Goal: Transaction & Acquisition: Download file/media

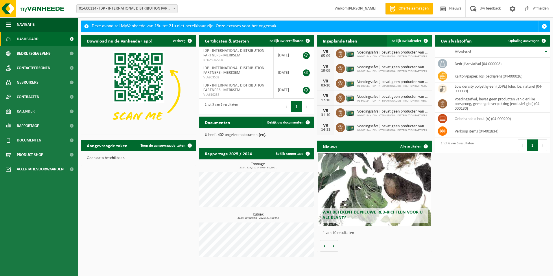
click at [406, 42] on span "Bekijk uw kalender" at bounding box center [406, 41] width 30 height 4
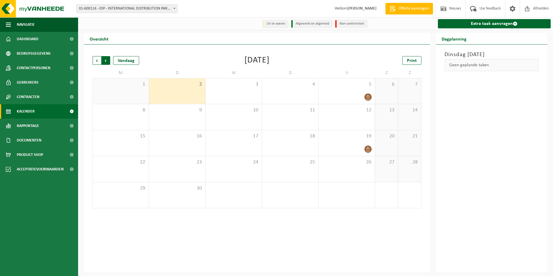
click at [99, 61] on span "Vorige" at bounding box center [97, 60] width 9 height 9
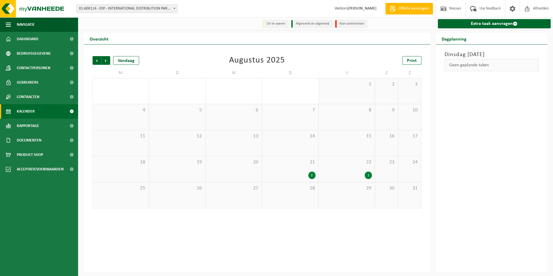
click at [99, 61] on span "Vorige" at bounding box center [97, 60] width 9 height 9
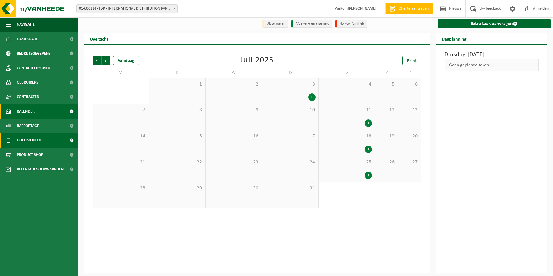
click at [24, 141] on span "Documenten" at bounding box center [29, 140] width 25 height 14
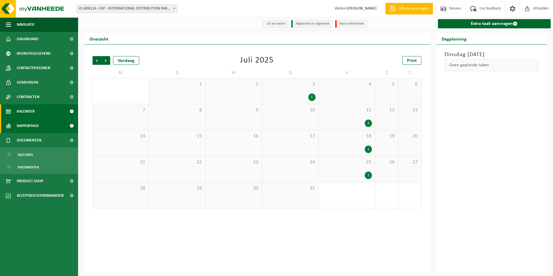
click at [27, 123] on span "Rapportage" at bounding box center [28, 126] width 22 height 14
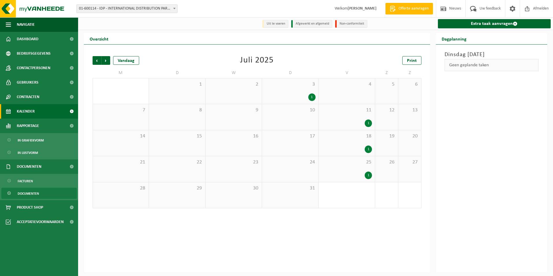
click at [26, 193] on span "Documenten" at bounding box center [28, 193] width 21 height 11
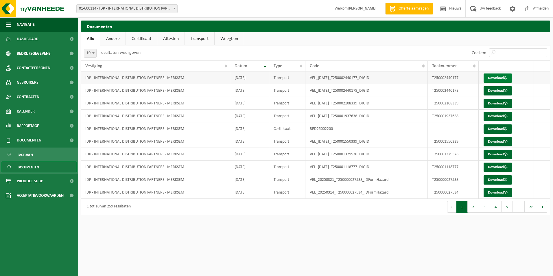
click at [504, 78] on span at bounding box center [506, 78] width 4 height 4
click at [495, 91] on link "Download" at bounding box center [497, 90] width 28 height 9
click at [495, 103] on link "Download" at bounding box center [497, 103] width 28 height 9
click at [492, 117] on link "Download" at bounding box center [497, 116] width 28 height 9
click at [501, 180] on link "Download" at bounding box center [497, 179] width 28 height 9
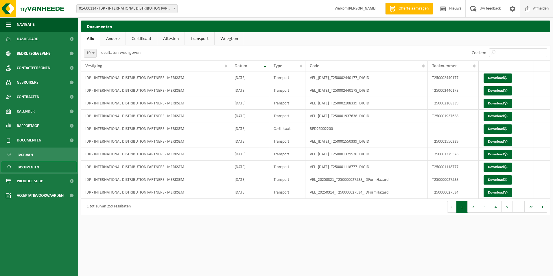
click at [539, 9] on span "Afmelden" at bounding box center [540, 8] width 19 height 17
